Goal: Task Accomplishment & Management: Use online tool/utility

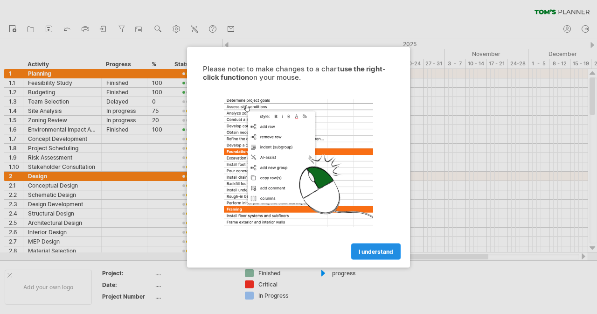
click at [362, 246] on link "I understand" at bounding box center [375, 251] width 49 height 16
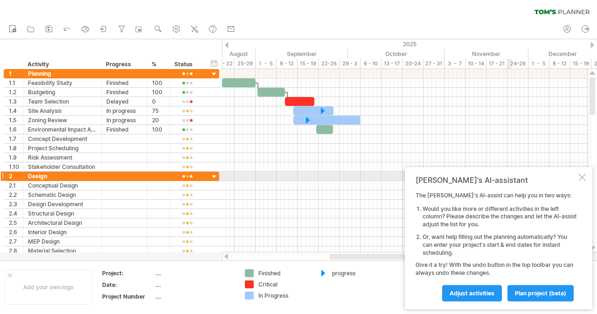
click at [582, 176] on div at bounding box center [581, 176] width 7 height 7
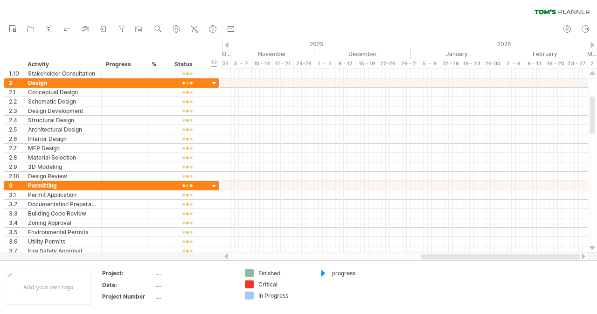
drag, startPoint x: 454, startPoint y: 258, endPoint x: 572, endPoint y: 259, distance: 117.9
click at [572, 259] on div at bounding box center [405, 257] width 348 height 6
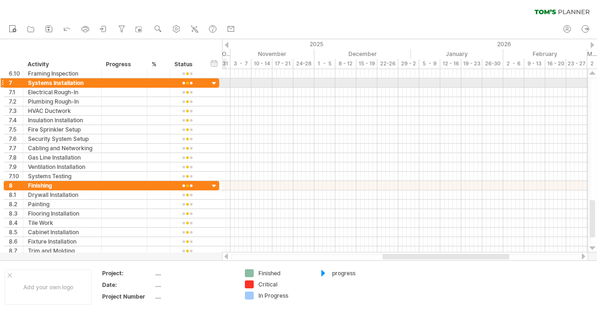
click at [212, 83] on div at bounding box center [214, 83] width 9 height 9
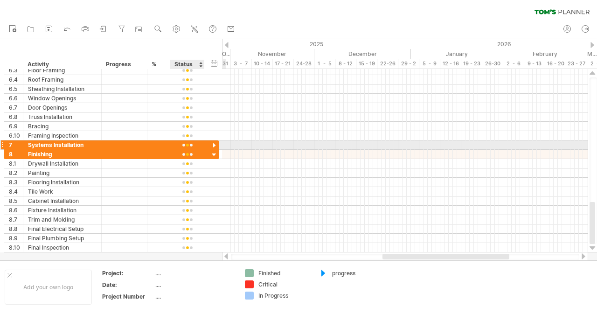
click at [212, 143] on div at bounding box center [214, 145] width 9 height 9
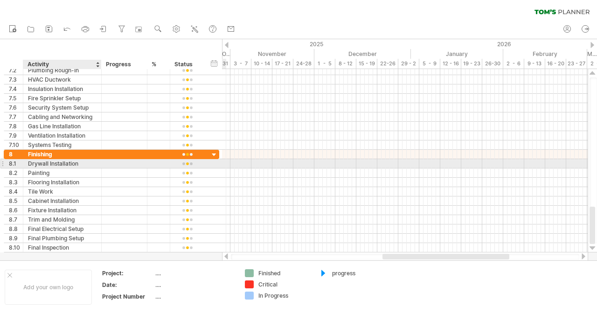
click at [63, 163] on div "Drywall Installation" at bounding box center [62, 163] width 69 height 9
click at [63, 163] on input "**********" at bounding box center [62, 163] width 69 height 9
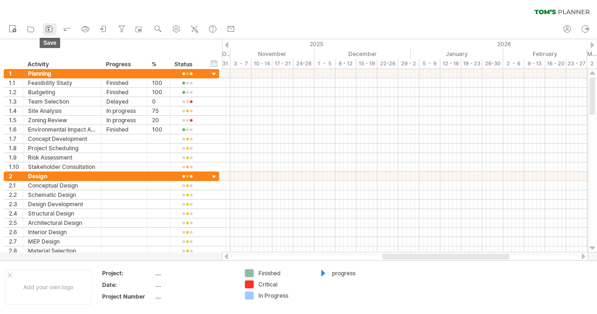
click at [52, 28] on icon at bounding box center [48, 28] width 9 height 9
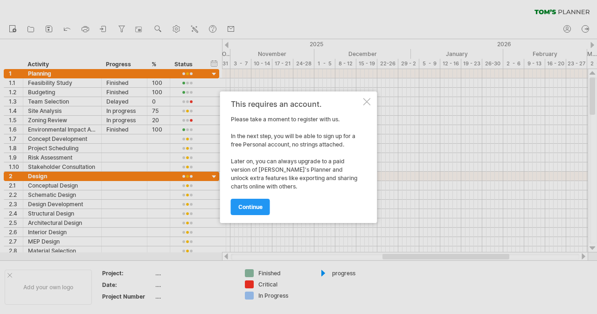
click at [364, 102] on div at bounding box center [366, 101] width 7 height 7
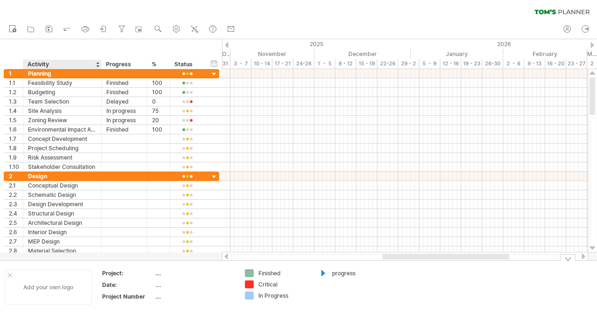
click at [52, 279] on div "Add your own logo" at bounding box center [48, 286] width 87 height 35
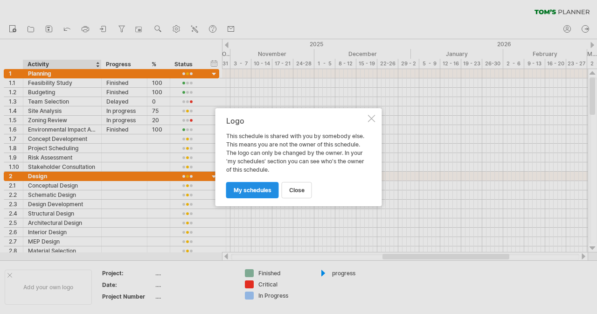
click at [242, 191] on span "my schedules" at bounding box center [252, 189] width 38 height 7
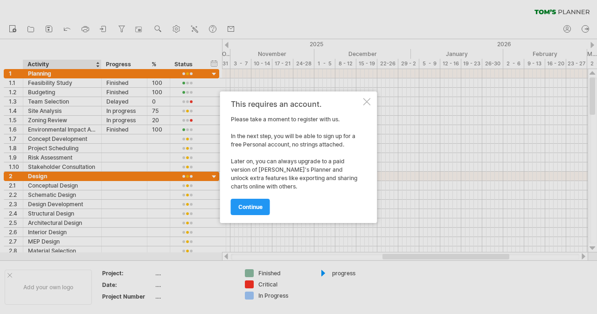
click at [365, 102] on div at bounding box center [366, 101] width 7 height 7
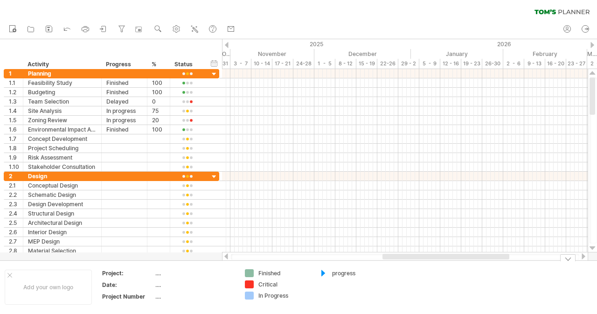
click at [321, 273] on div "Trying to reach [DOMAIN_NAME] Connected again... 0% clear filter new 1" at bounding box center [298, 157] width 597 height 314
click at [322, 273] on div "Trying to reach [DOMAIN_NAME] Connected again... 0% clear filter new 1" at bounding box center [298, 157] width 597 height 314
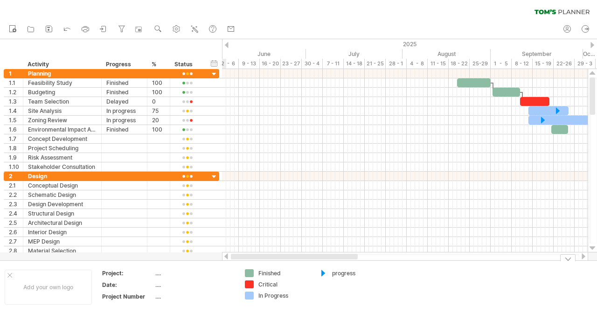
drag, startPoint x: 398, startPoint y: 257, endPoint x: 230, endPoint y: 265, distance: 168.9
click at [230, 265] on div "Trying to reach [DOMAIN_NAME] Connected again... 0% clear filter new 1" at bounding box center [298, 157] width 597 height 314
click at [154, 277] on table "Project: .... Date: .... Project Number ...." at bounding box center [168, 286] width 134 height 36
click at [156, 274] on div "...." at bounding box center [194, 273] width 78 height 8
click at [156, 274] on input "text" at bounding box center [192, 273] width 75 height 8
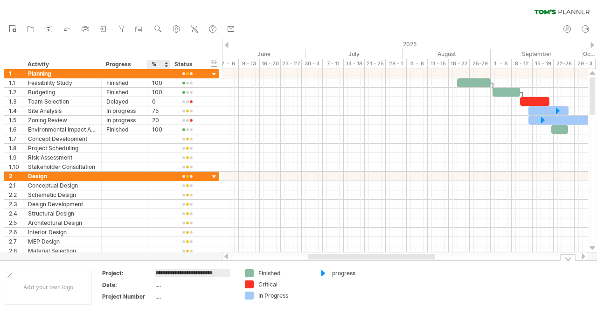
type input "**********"
click at [160, 281] on div "...." at bounding box center [194, 285] width 78 height 8
type input "**********"
click at [162, 298] on div "...." at bounding box center [194, 296] width 78 height 8
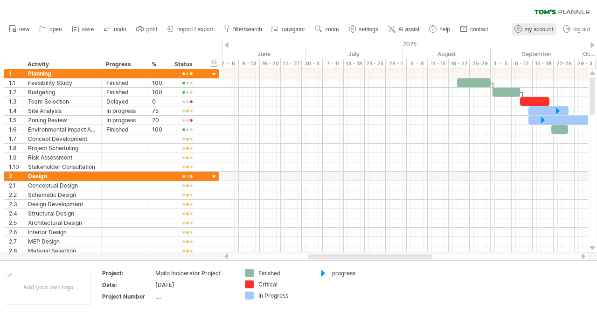
click at [569, 30] on ul "my account log out" at bounding box center [551, 30] width 84 height 20
click at [535, 27] on span "my account" at bounding box center [538, 29] width 28 height 7
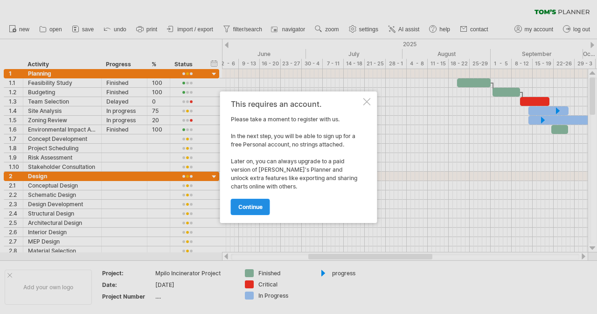
click at [248, 206] on span "continue" at bounding box center [250, 206] width 24 height 7
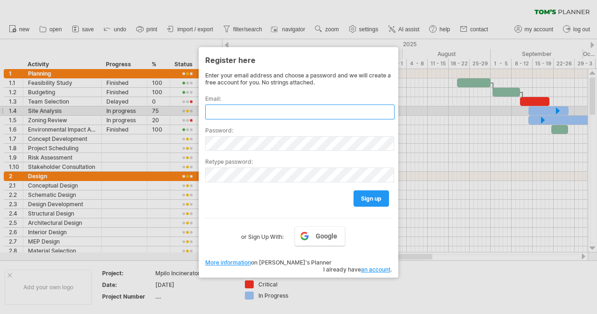
click at [223, 113] on input "text" at bounding box center [299, 111] width 189 height 15
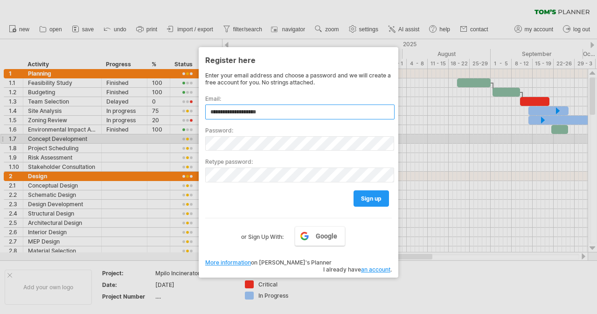
type input "**********"
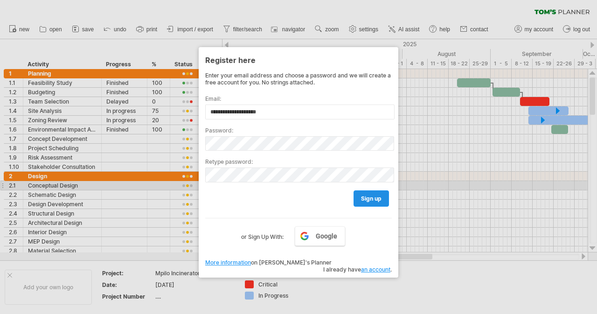
click at [366, 190] on link "sign up" at bounding box center [370, 198] width 35 height 16
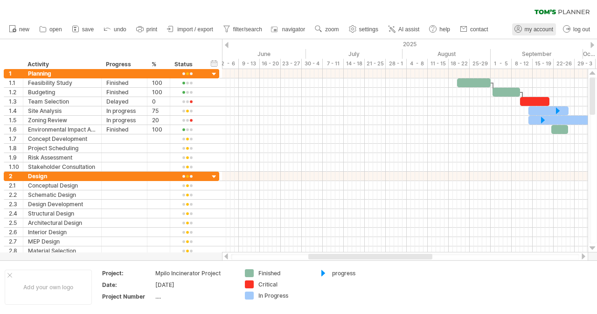
click at [547, 27] on span "my account" at bounding box center [538, 29] width 28 height 7
type input "**********"
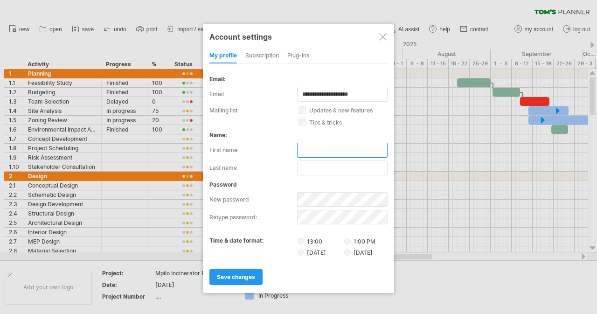
click at [309, 148] on input "text" at bounding box center [342, 150] width 90 height 15
click at [304, 250] on label "[DATE]" at bounding box center [319, 252] width 45 height 8
click at [232, 274] on span "save changes" at bounding box center [236, 276] width 38 height 7
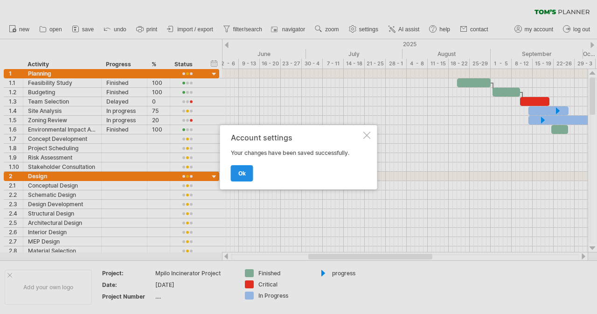
click at [240, 170] on span "ok" at bounding box center [241, 173] width 7 height 7
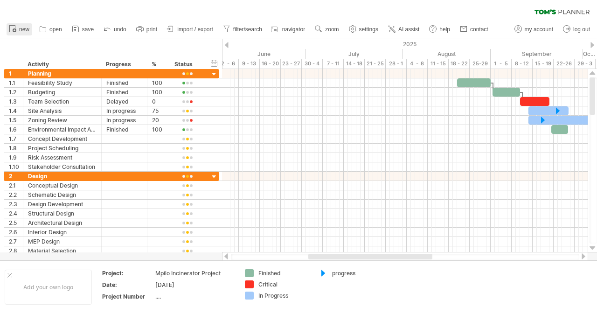
click at [20, 27] on span "new" at bounding box center [24, 29] width 10 height 7
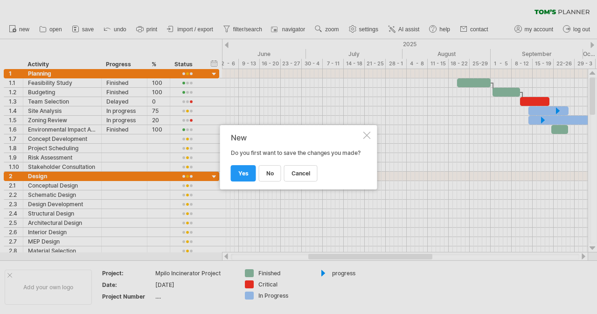
click at [366, 131] on div at bounding box center [366, 134] width 7 height 7
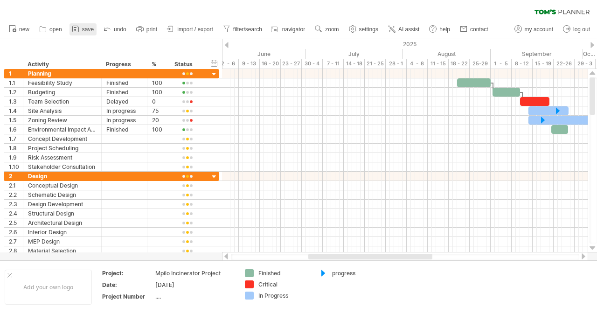
click at [87, 27] on span "save" at bounding box center [88, 29] width 12 height 7
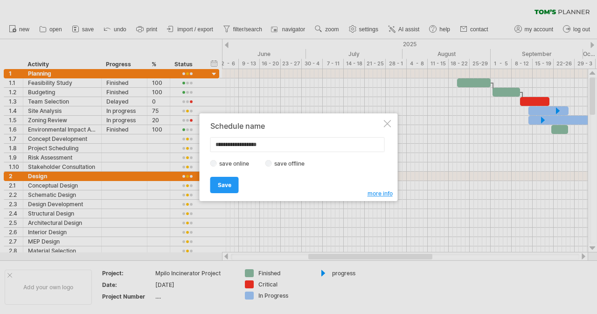
type input "**********"
click at [230, 185] on span "Save" at bounding box center [225, 184] width 14 height 7
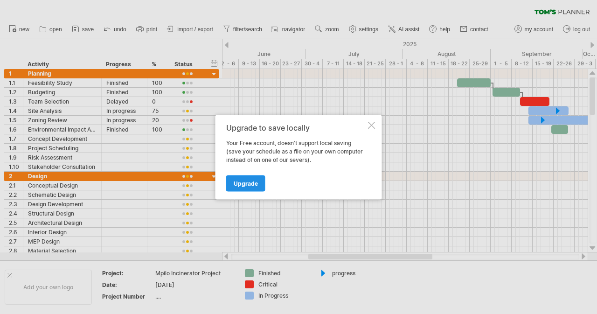
click at [235, 179] on span "Upgrade" at bounding box center [245, 182] width 24 height 7
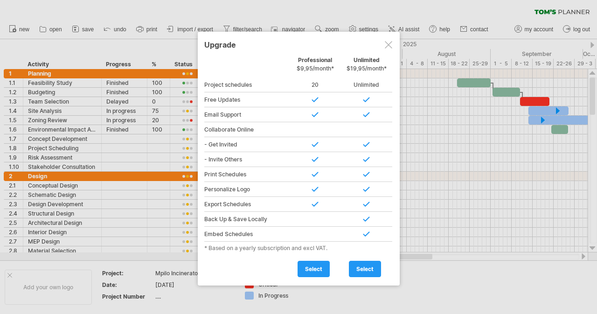
click at [386, 46] on div at bounding box center [387, 44] width 7 height 7
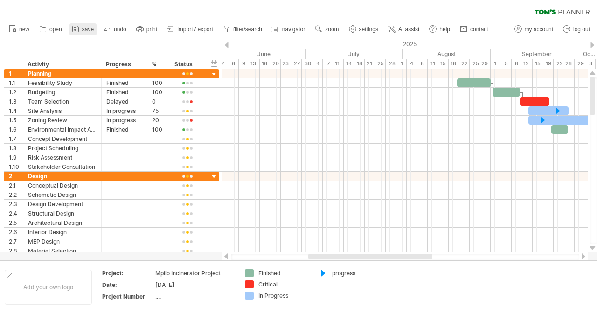
click at [79, 27] on icon at bounding box center [75, 28] width 9 height 9
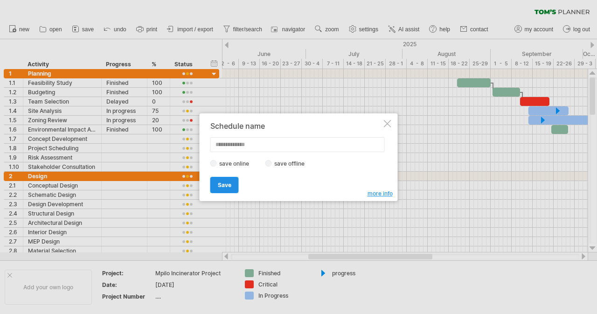
click at [227, 186] on span "Save" at bounding box center [225, 184] width 14 height 7
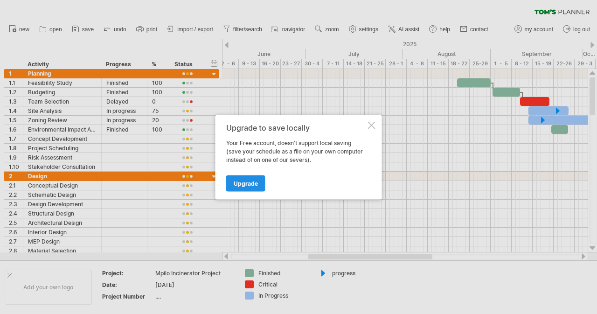
click at [245, 185] on span "Upgrade" at bounding box center [245, 182] width 24 height 7
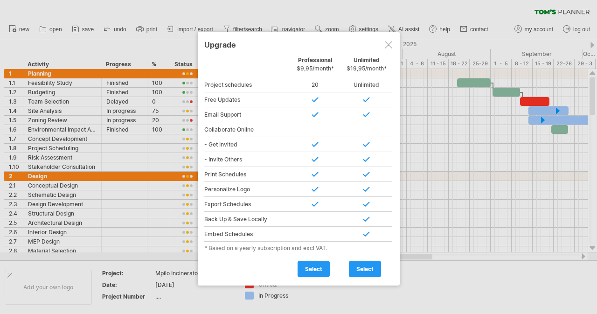
click at [386, 44] on div at bounding box center [387, 44] width 7 height 7
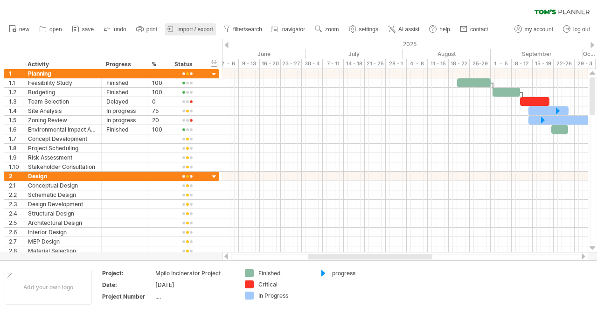
click at [192, 27] on span "import / export" at bounding box center [195, 29] width 36 height 7
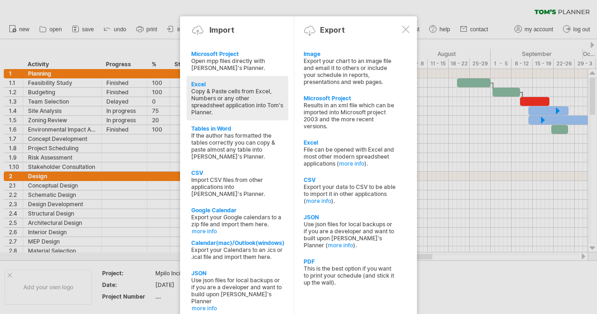
click at [209, 88] on div "Copy & Paste cells from Excel, Numbers or any other spreadsheet application int…" at bounding box center [237, 102] width 92 height 28
type textarea "**********"
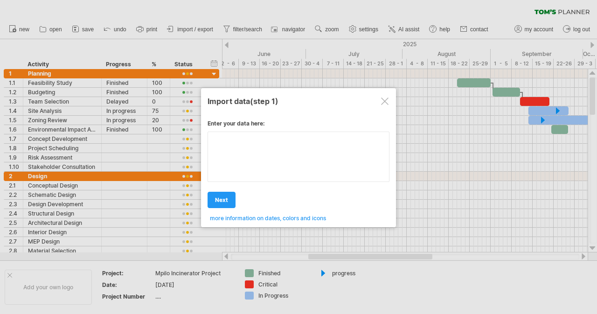
click at [230, 156] on div "Enter your data here: Your data: Weekend days ' mon tue Hide weekend days" at bounding box center [298, 167] width 182 height 109
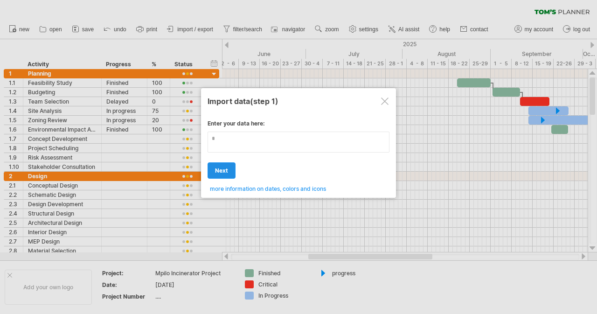
type textarea "*"
click at [219, 170] on span "next" at bounding box center [221, 170] width 13 height 7
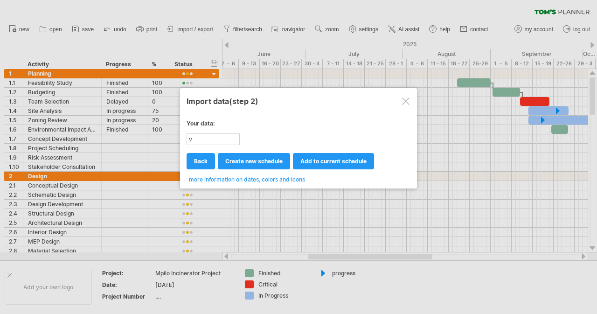
click at [309, 161] on span "add to current schedule" at bounding box center [333, 161] width 66 height 7
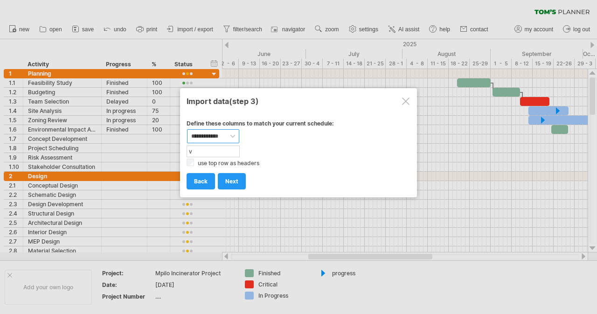
click at [229, 135] on select "**********" at bounding box center [213, 136] width 52 height 14
click at [328, 165] on div "add to current schedule next create new schedule next import back back back" at bounding box center [298, 177] width 224 height 24
click at [230, 179] on span "next" at bounding box center [231, 181] width 13 height 7
